Goal: Find specific page/section: Find specific page/section

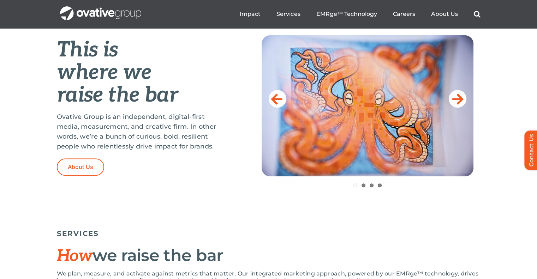
scroll to position [287, 0]
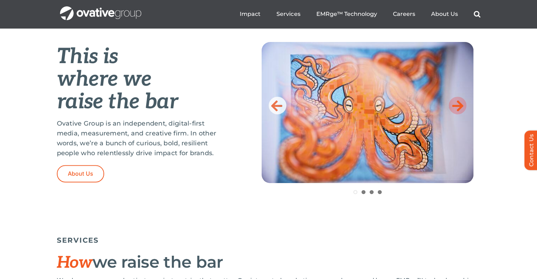
click at [459, 102] on icon at bounding box center [457, 106] width 11 height 14
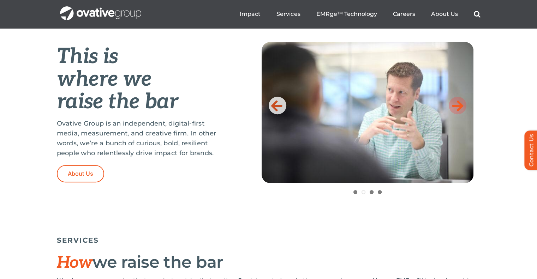
click at [459, 102] on icon at bounding box center [457, 106] width 11 height 14
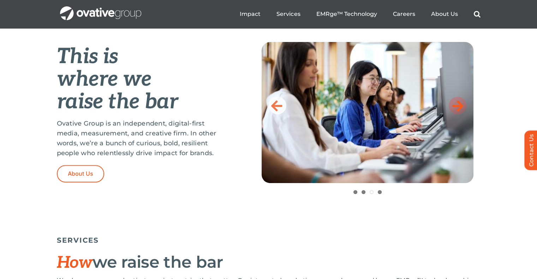
click at [459, 102] on icon at bounding box center [457, 106] width 11 height 14
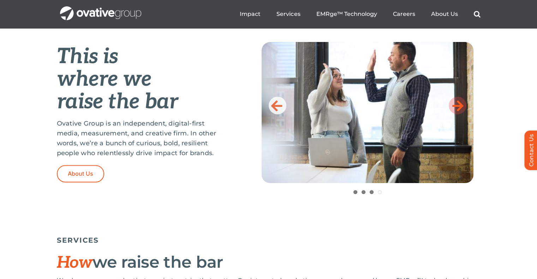
click at [459, 102] on icon at bounding box center [457, 106] width 11 height 14
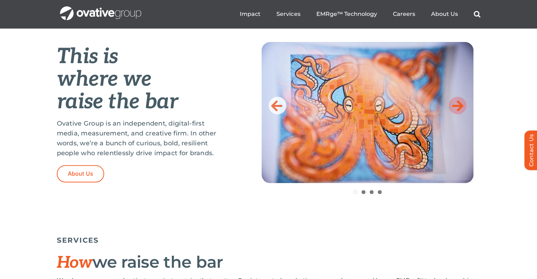
click at [459, 102] on icon at bounding box center [457, 106] width 11 height 14
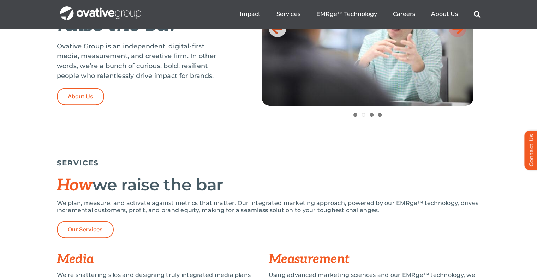
scroll to position [335, 0]
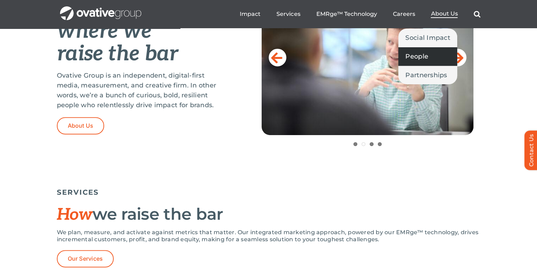
click at [418, 58] on span "People" at bounding box center [416, 57] width 23 height 10
click at [423, 57] on span "People" at bounding box center [416, 57] width 23 height 10
